Goal: Information Seeking & Learning: Check status

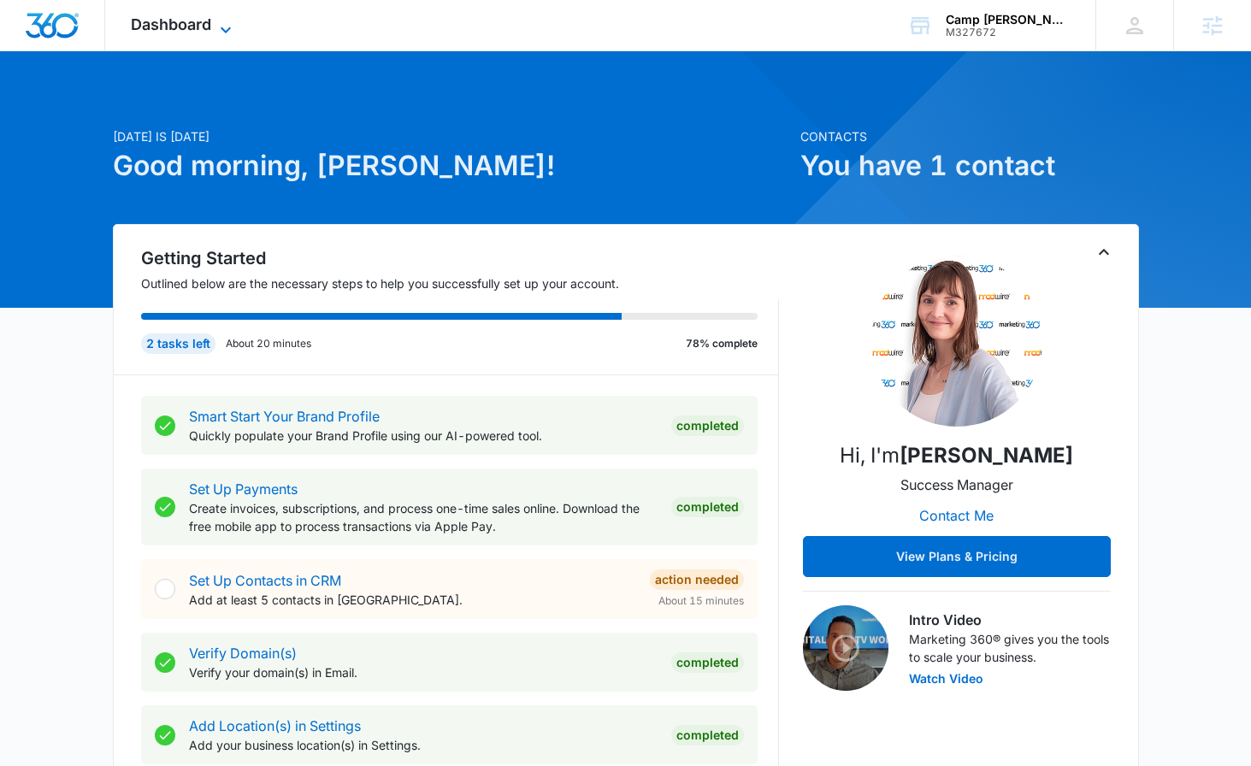
click at [227, 24] on icon at bounding box center [225, 30] width 21 height 21
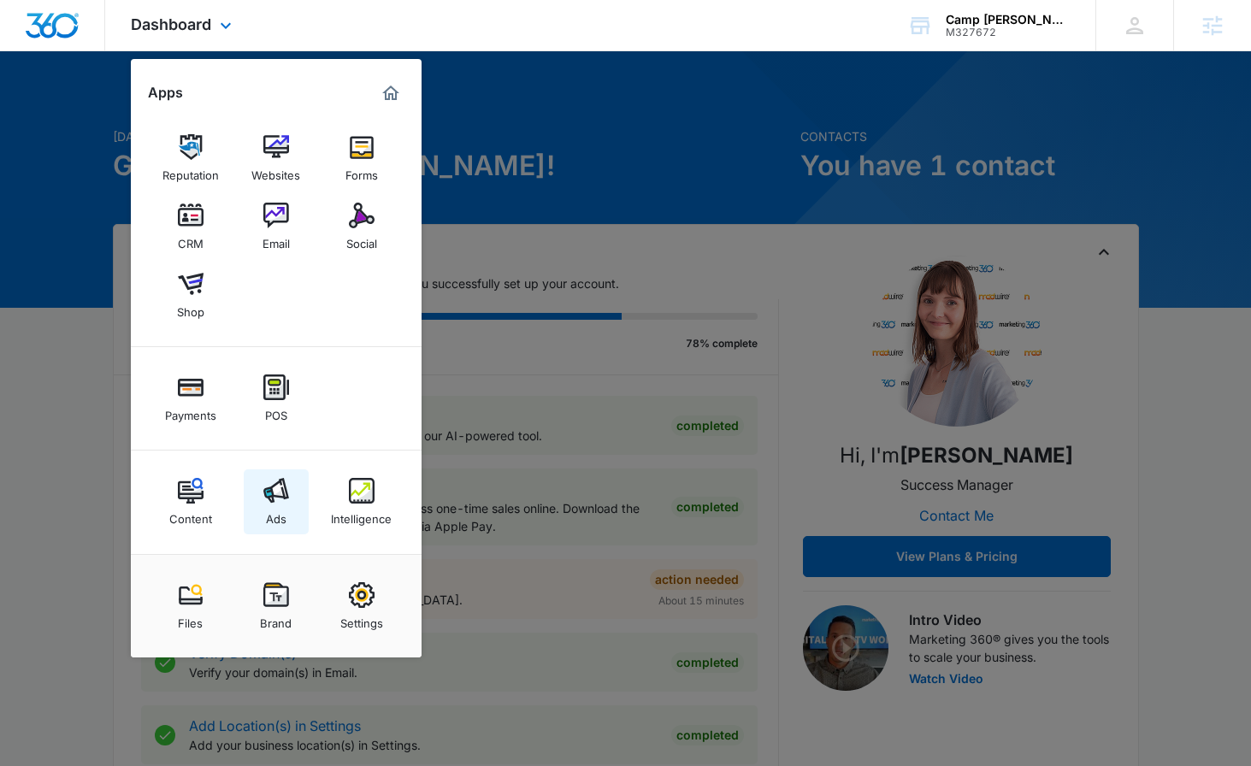
click at [276, 531] on link "Ads" at bounding box center [276, 501] width 65 height 65
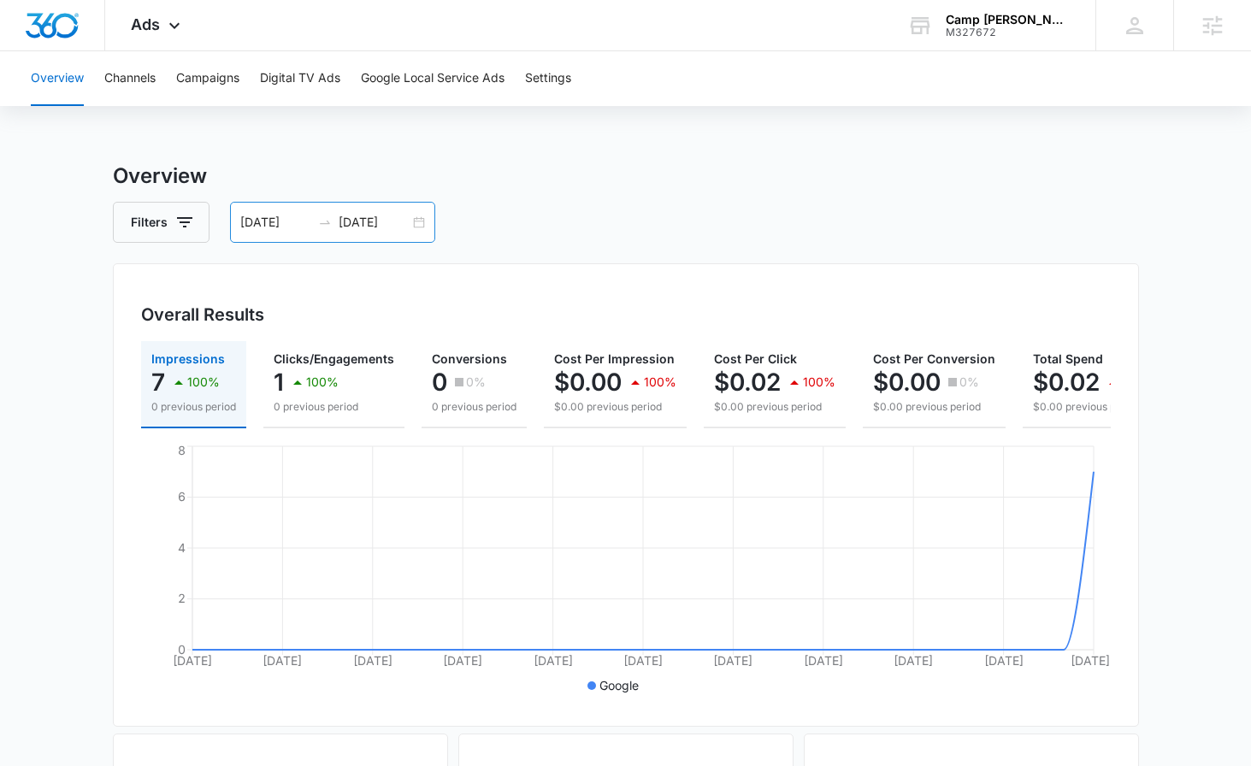
click at [419, 225] on div "[DATE] [DATE]" at bounding box center [332, 222] width 205 height 41
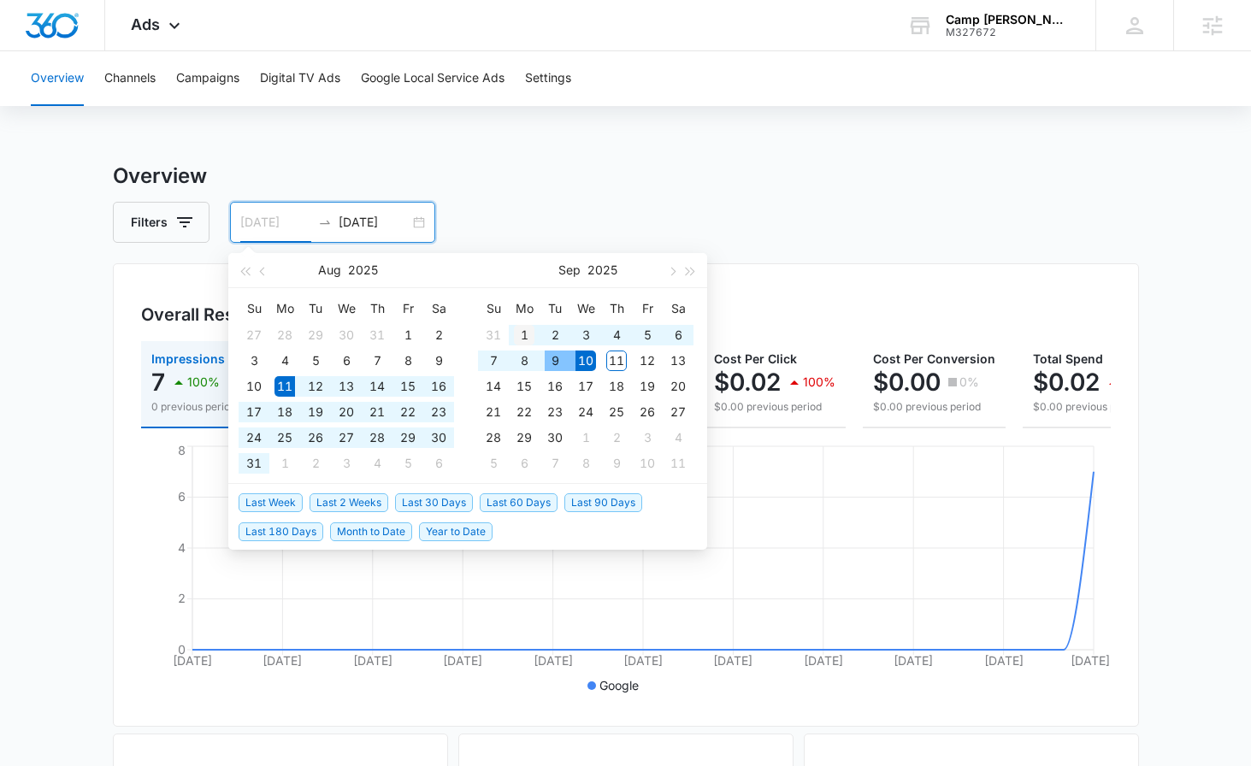
type input "[DATE]"
click at [528, 337] on div "1" at bounding box center [524, 335] width 21 height 21
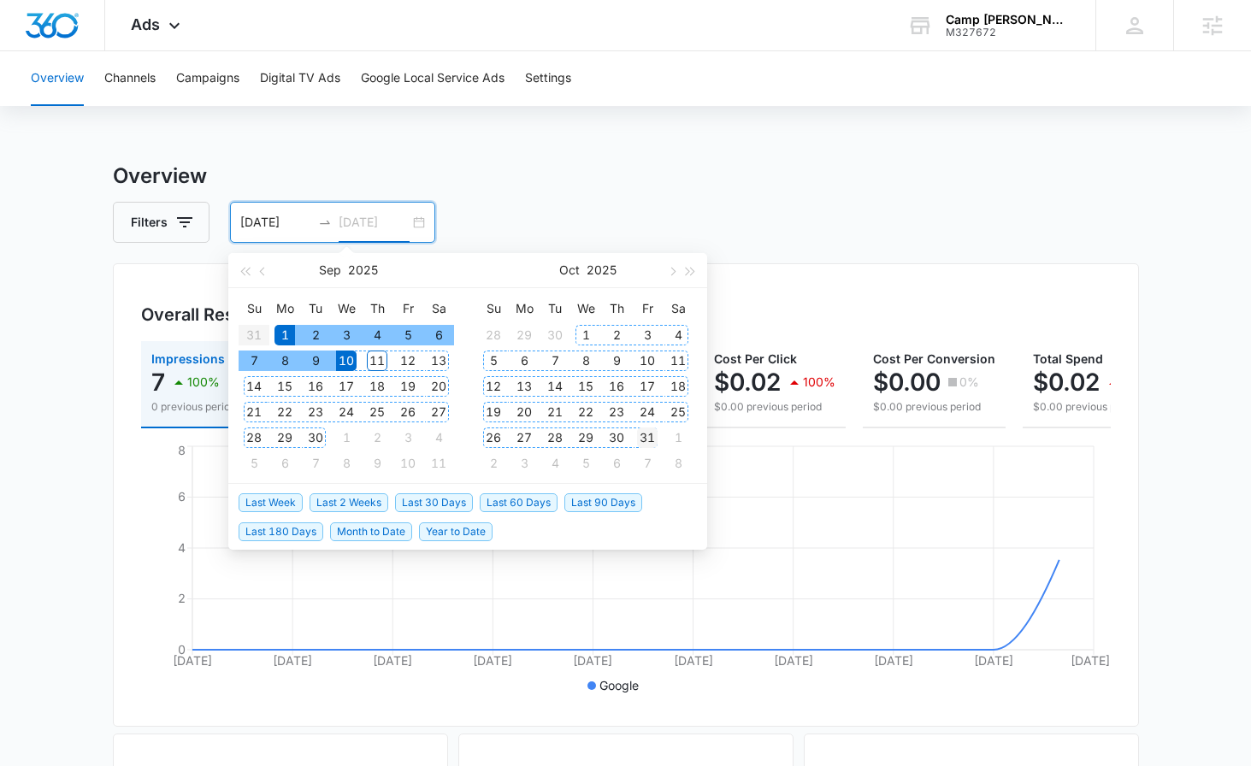
type input "[DATE]"
click at [651, 440] on div "31" at bounding box center [647, 437] width 21 height 21
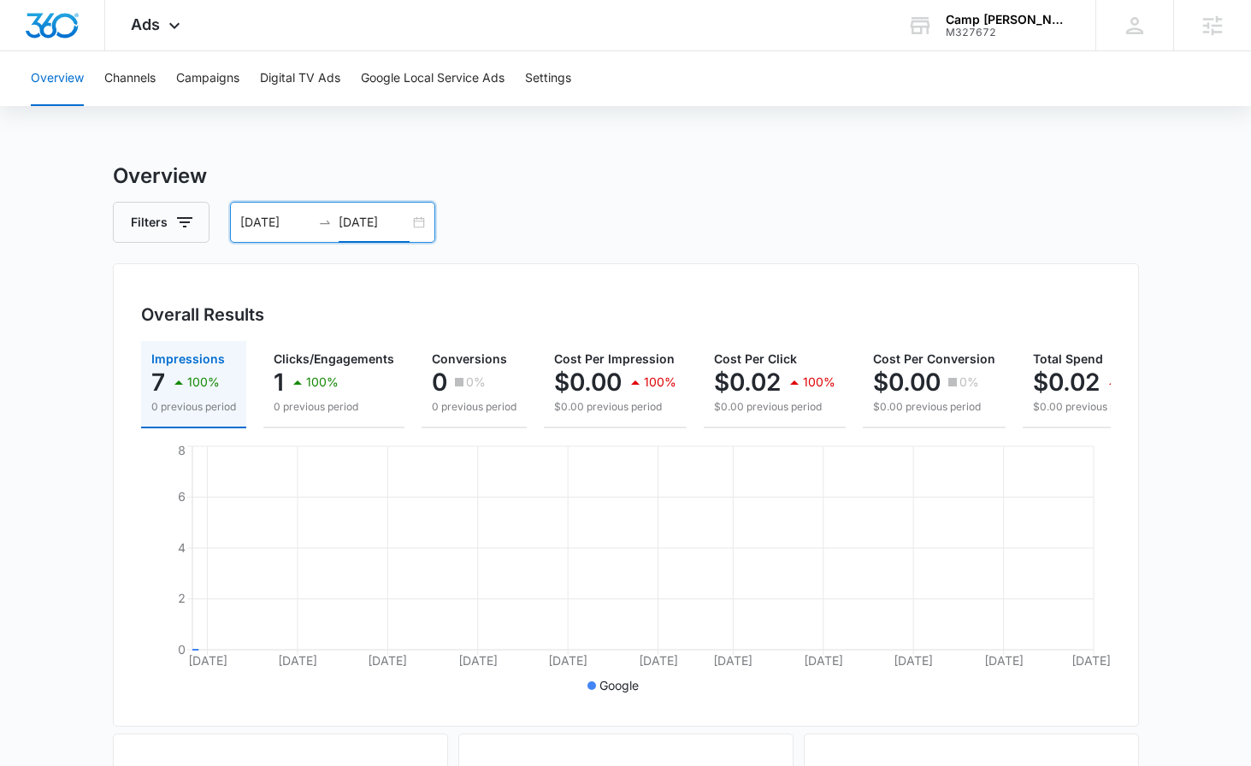
click at [421, 221] on div "[DATE] [DATE]" at bounding box center [332, 222] width 205 height 41
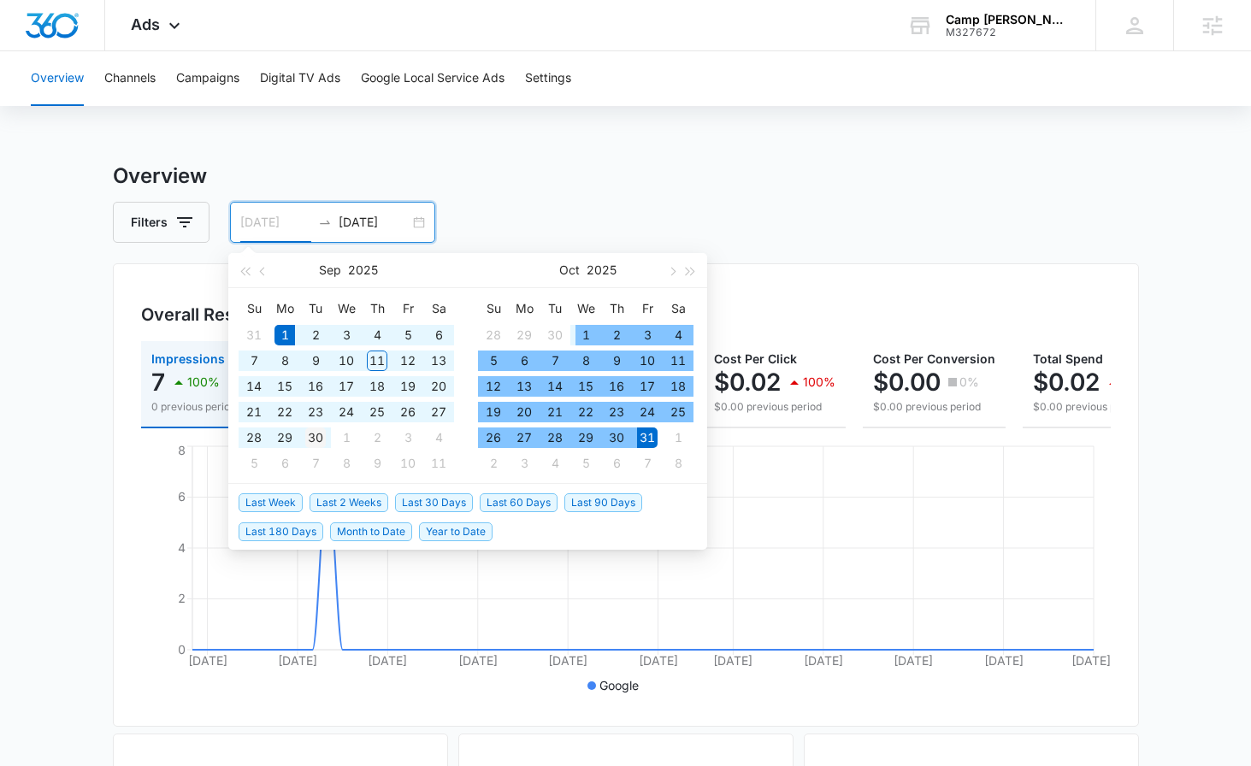
type input "[DATE]"
click at [321, 438] on div "30" at bounding box center [315, 437] width 21 height 21
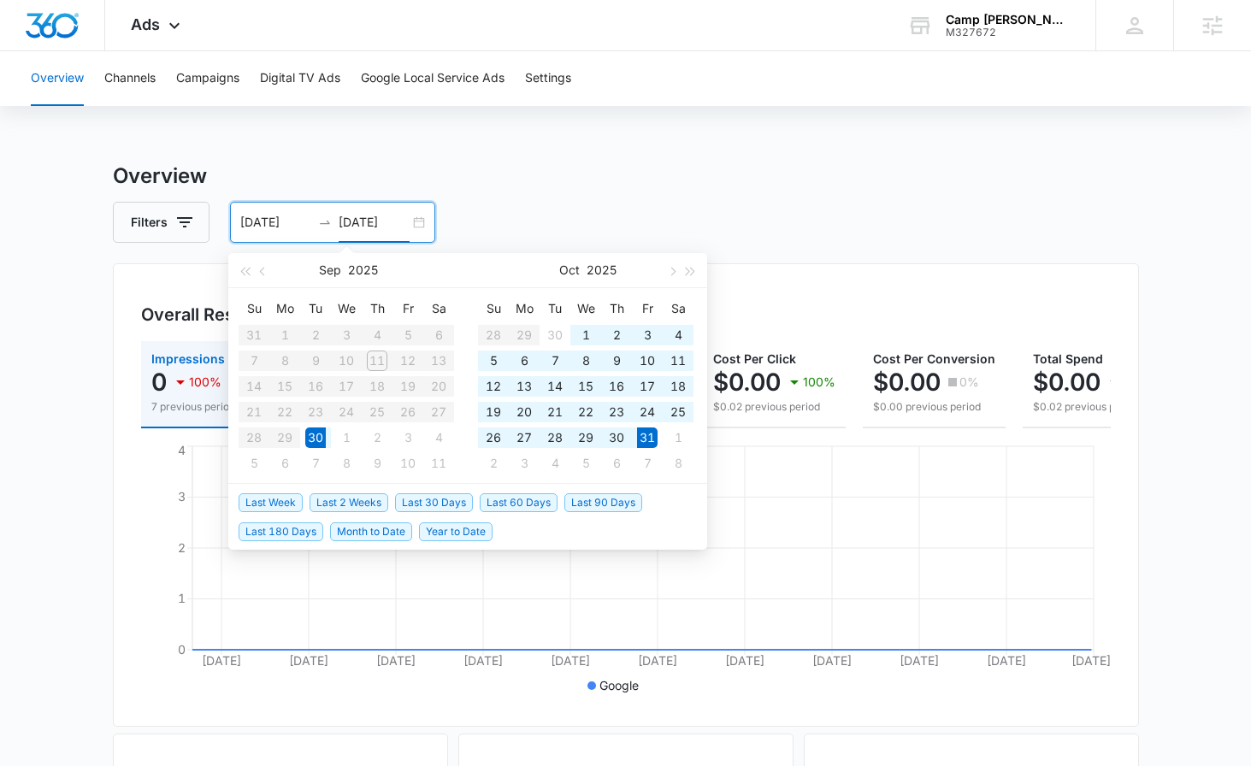
type input "[DATE]"
click at [292, 336] on table "Su Mo Tu We Th Fr Sa 31 1 2 3 4 5 6 7 8 9 10 11 12 13 14 15 16 17 18 19 20 21 2…" at bounding box center [346, 385] width 215 height 181
click at [266, 268] on button "button" at bounding box center [263, 270] width 19 height 34
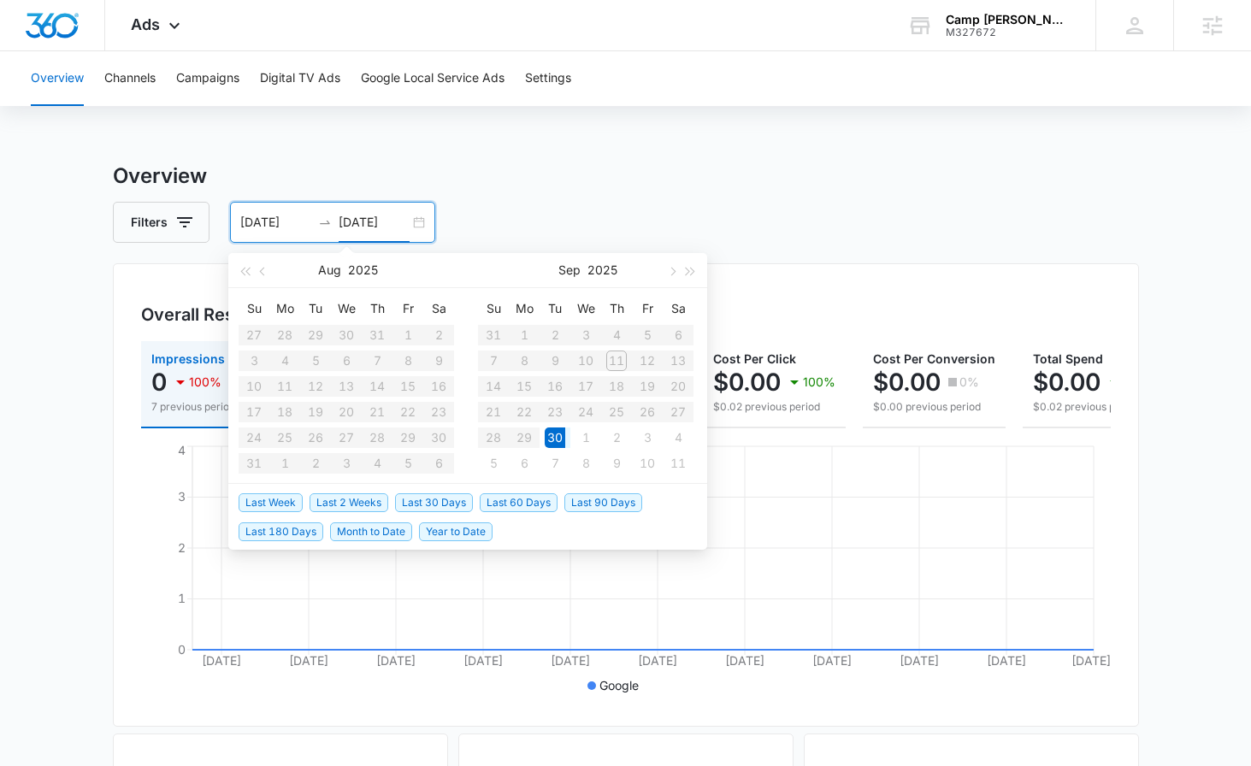
click at [289, 229] on input "[DATE]" at bounding box center [275, 222] width 71 height 19
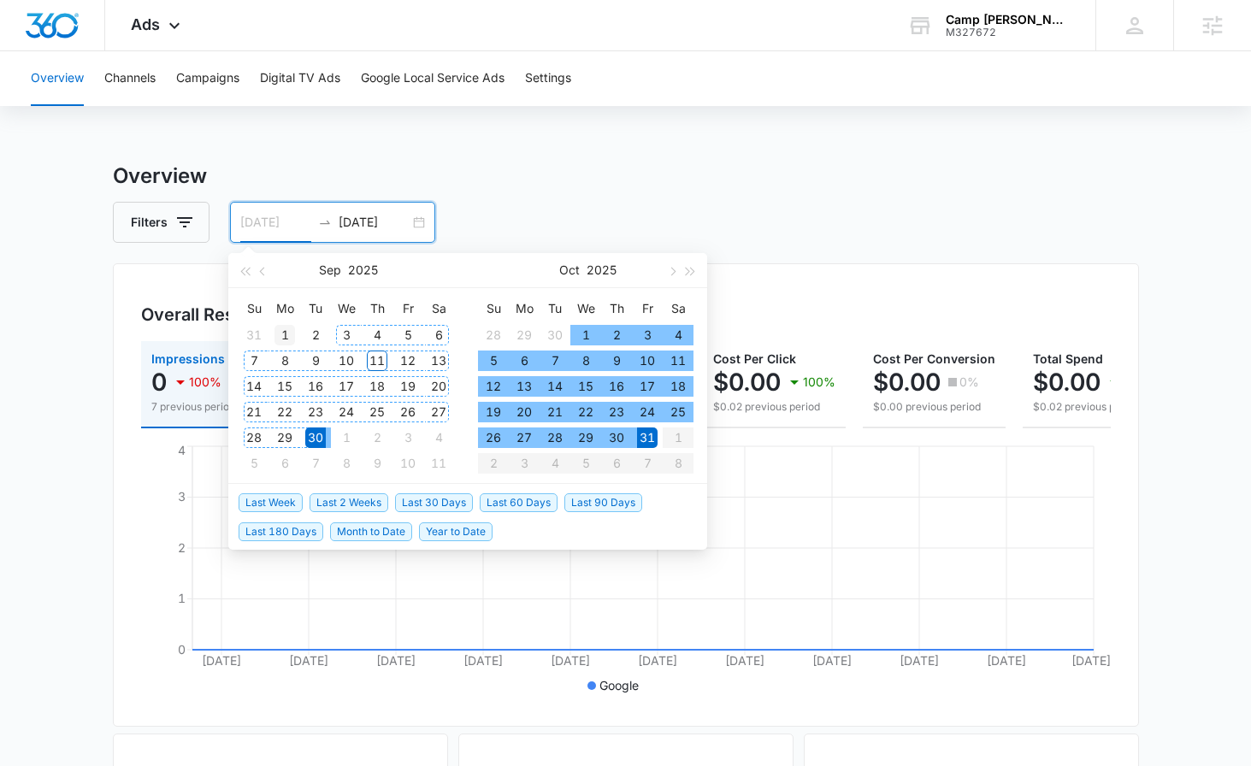
type input "[DATE]"
click at [284, 335] on div "1" at bounding box center [284, 335] width 21 height 21
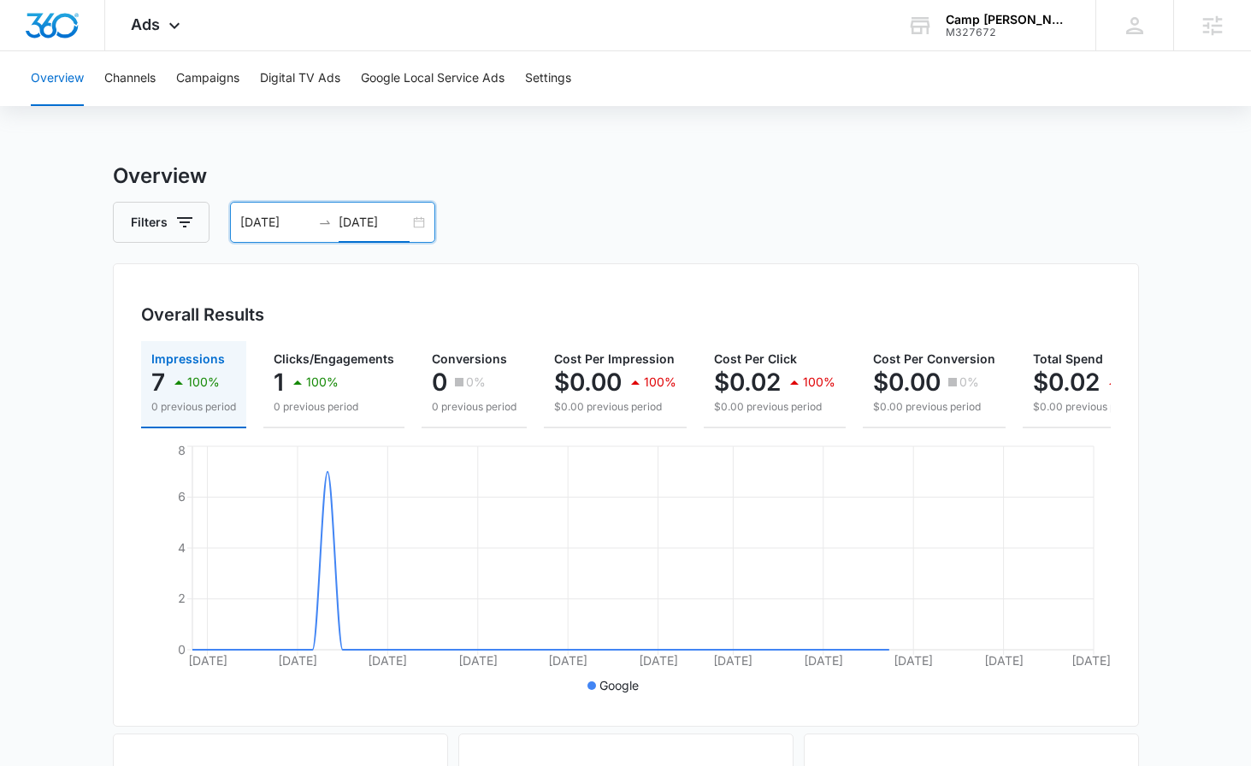
click at [365, 228] on input "[DATE]" at bounding box center [374, 222] width 71 height 19
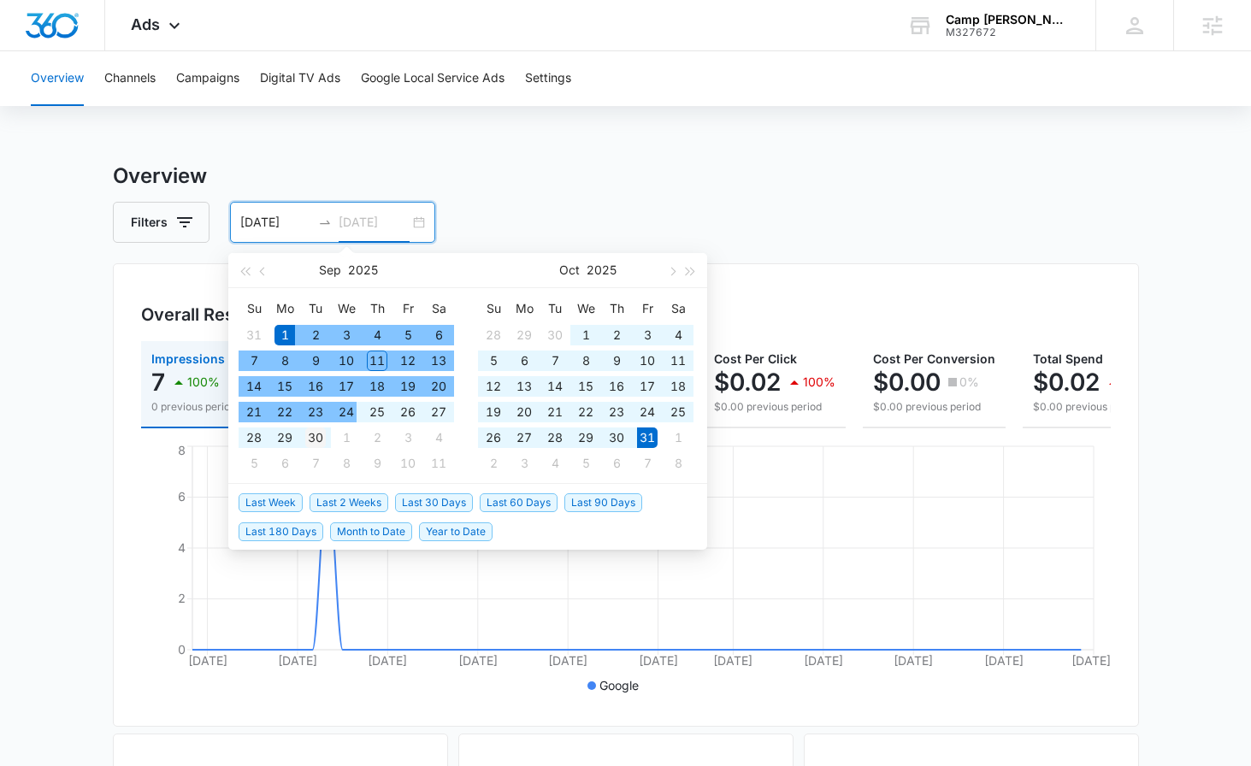
type input "[DATE]"
click at [320, 436] on div "30" at bounding box center [315, 437] width 21 height 21
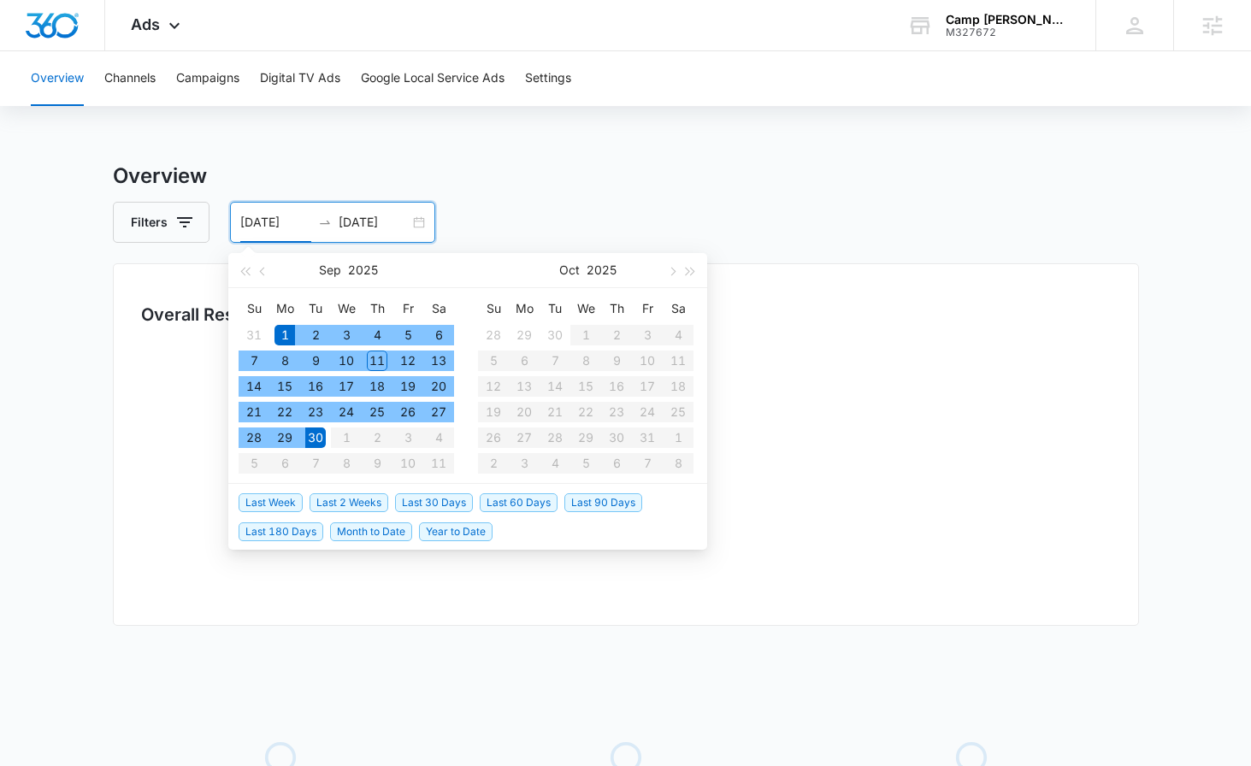
type input "[DATE]"
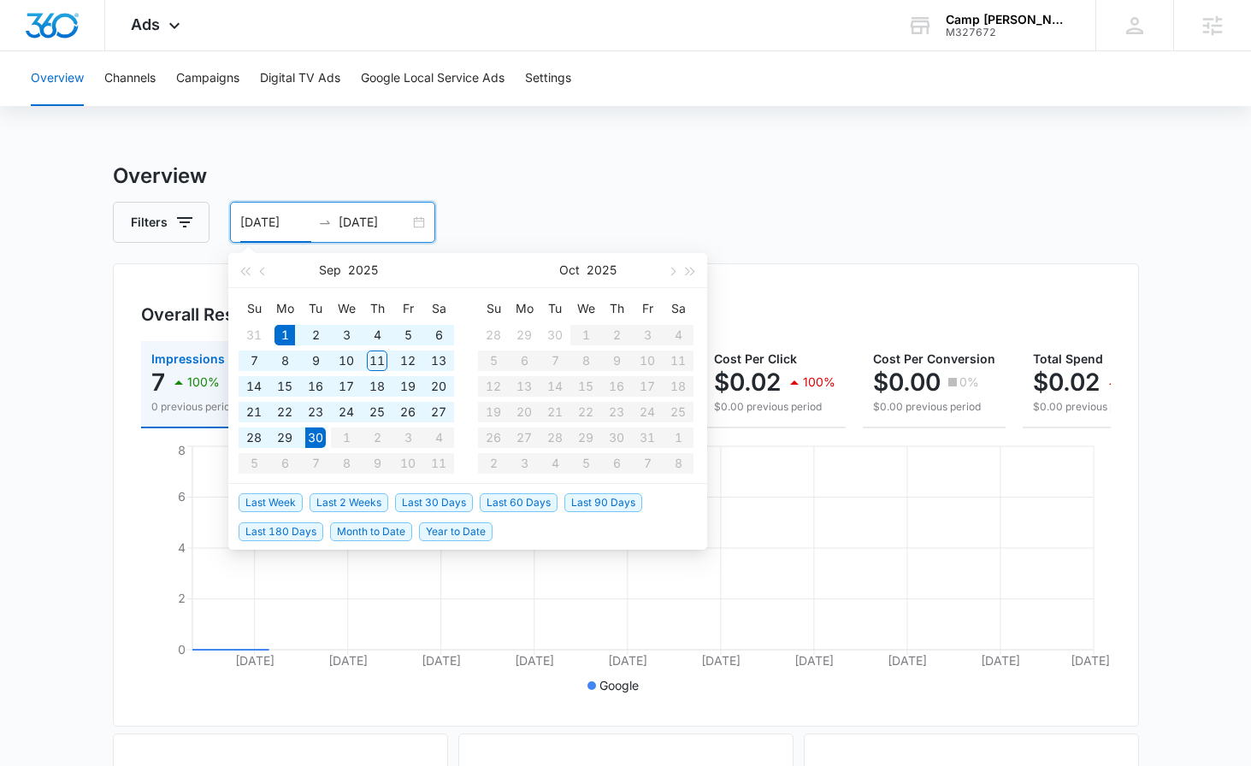
click at [488, 211] on div "Filters [DATE] [DATE]" at bounding box center [626, 222] width 1026 height 41
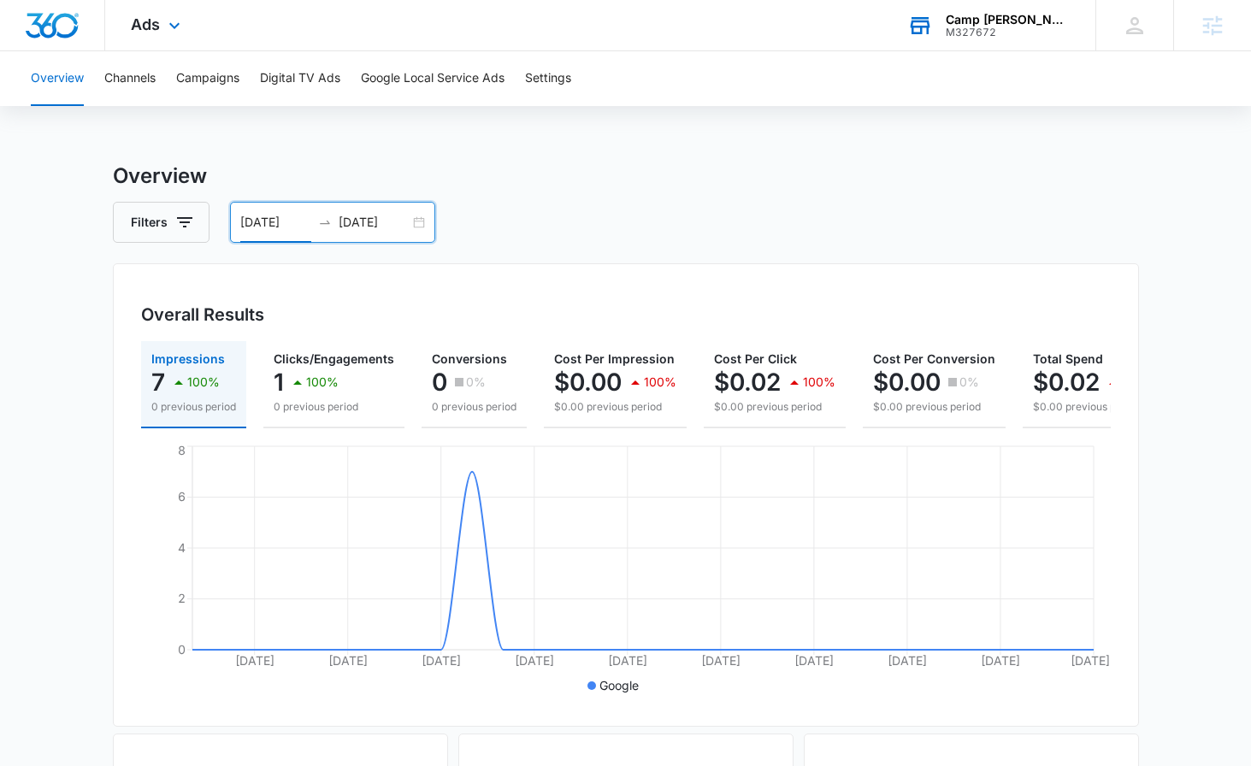
click at [1041, 23] on div "Camp [PERSON_NAME]" at bounding box center [1008, 20] width 125 height 14
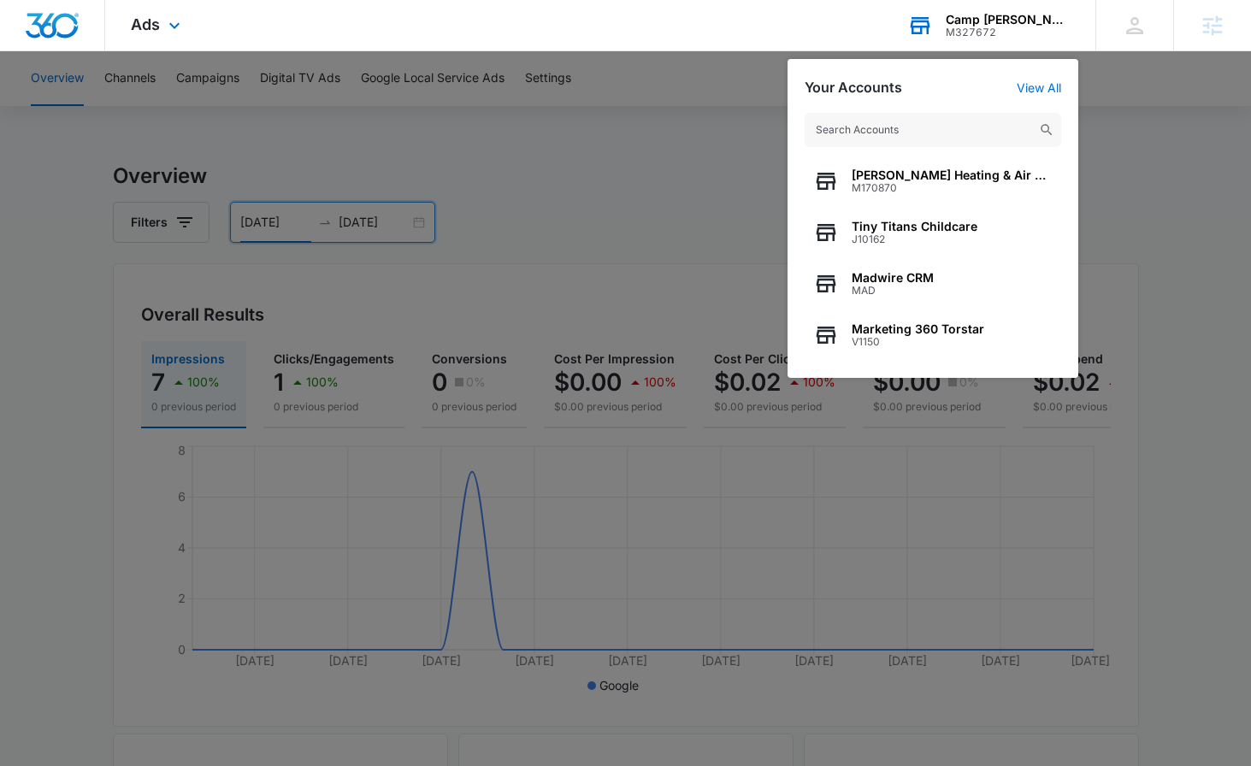
click at [877, 128] on input "text" at bounding box center [933, 130] width 256 height 34
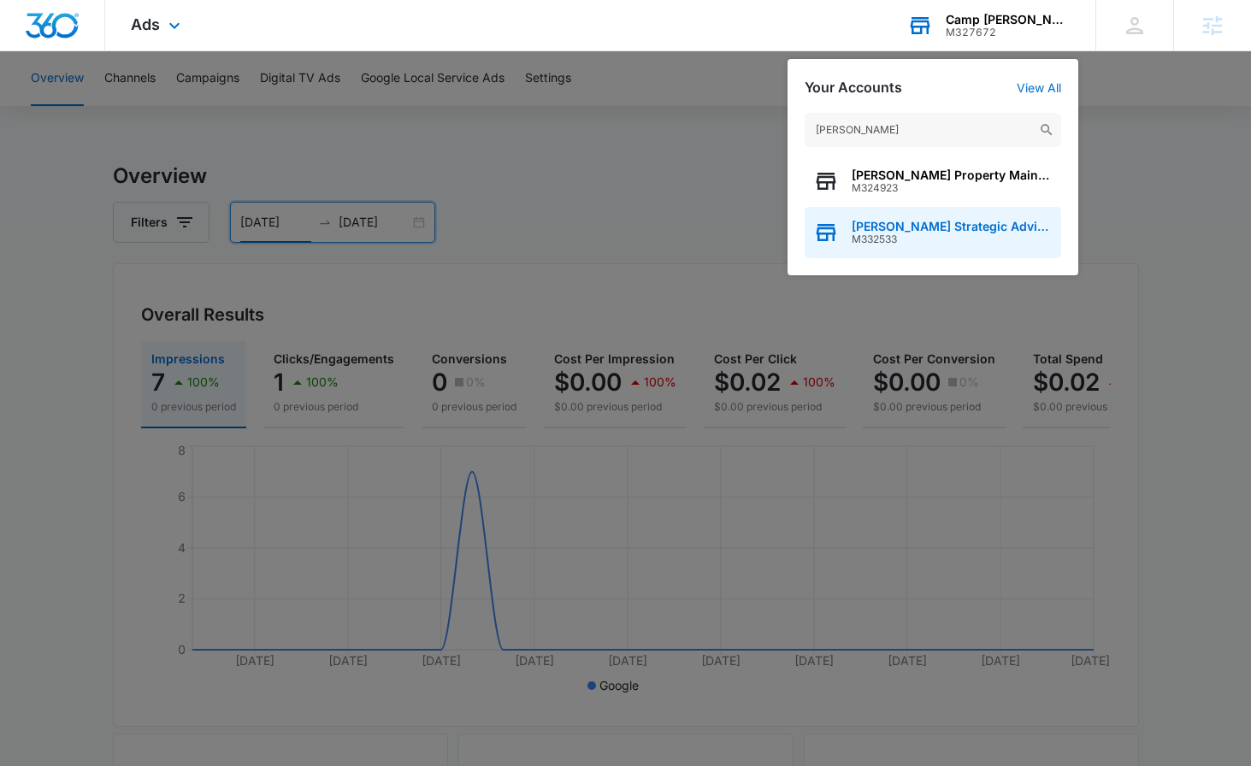
type input "[PERSON_NAME]"
click at [923, 237] on span "M332533" at bounding box center [952, 239] width 201 height 12
